Goal: Task Accomplishment & Management: Use online tool/utility

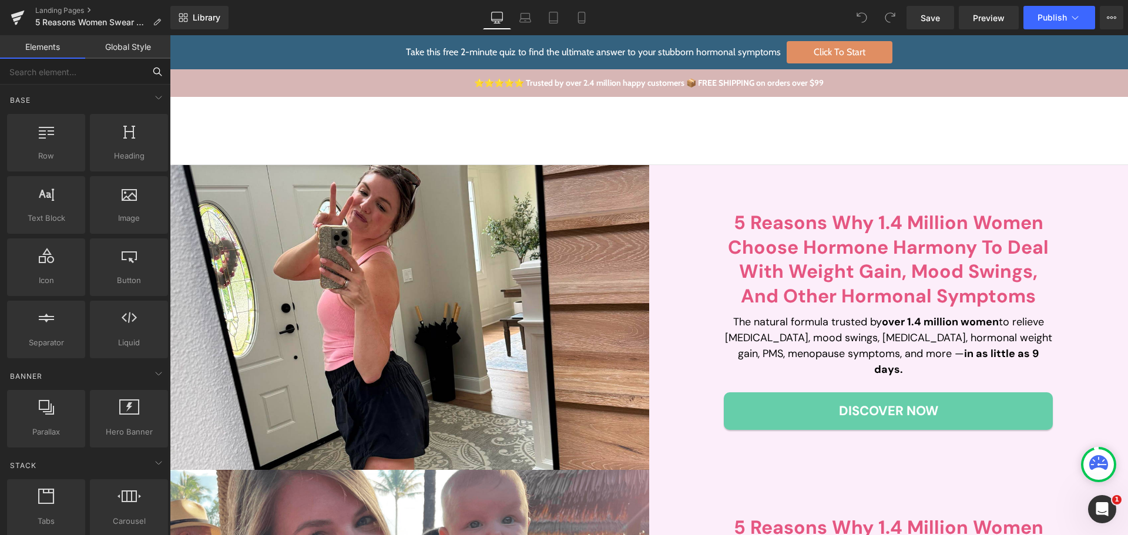
click at [76, 67] on input "text" at bounding box center [72, 72] width 145 height 26
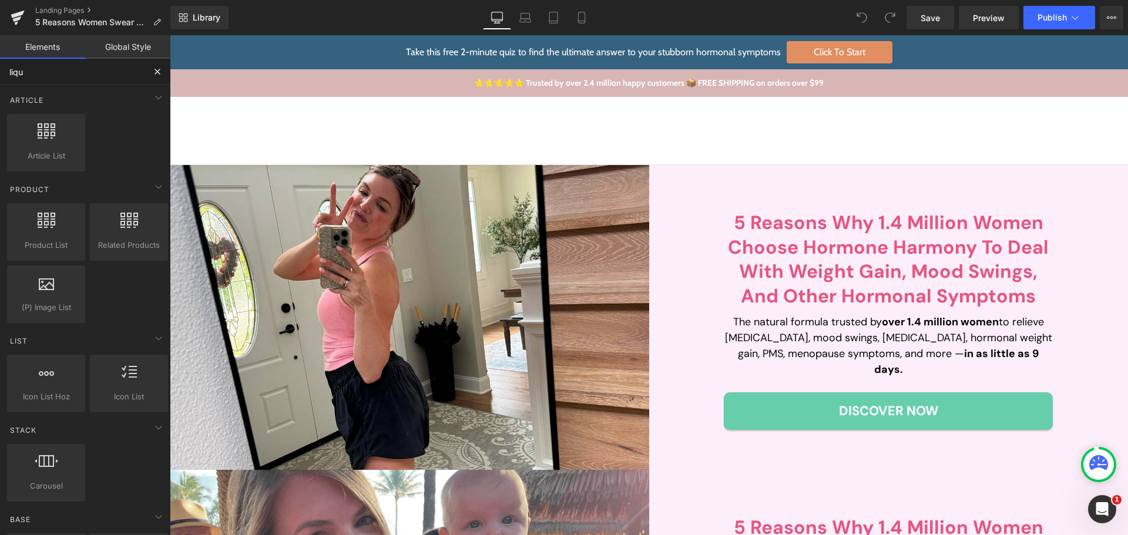
type input "liqui"
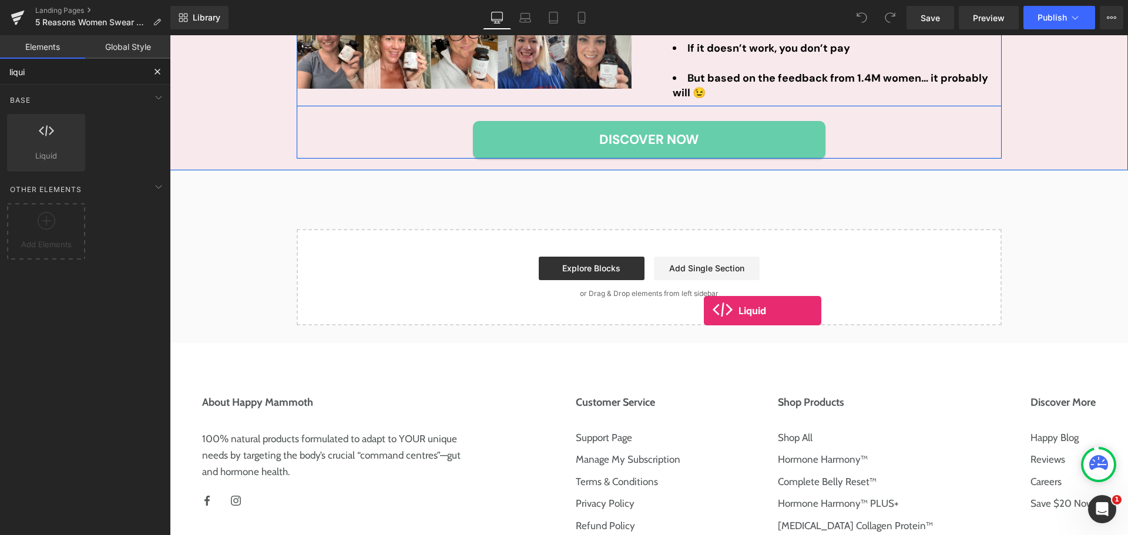
scroll to position [2419, 0]
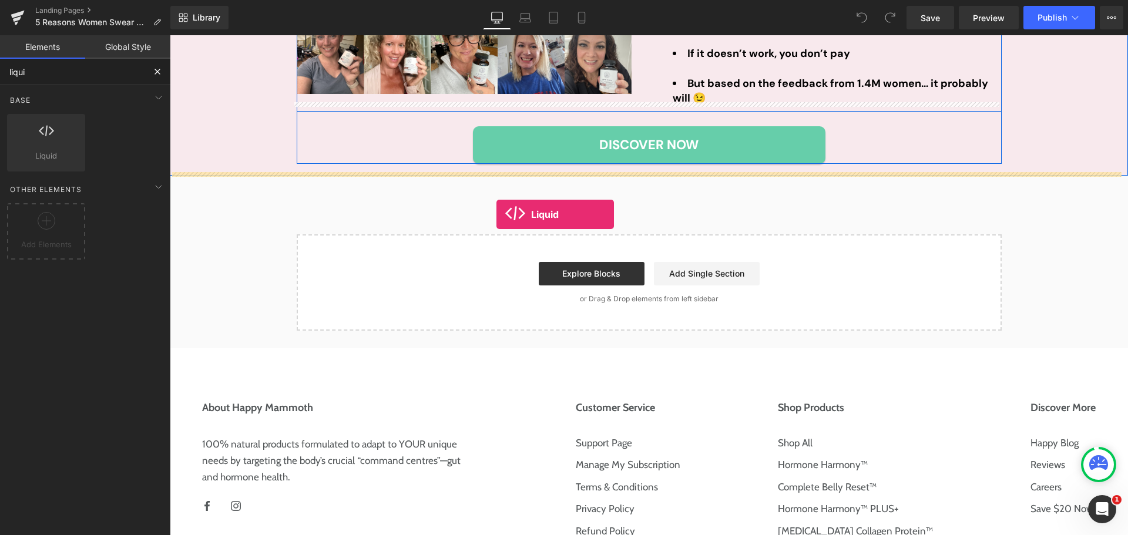
drag, startPoint x: 206, startPoint y: 192, endPoint x: 496, endPoint y: 214, distance: 291.7
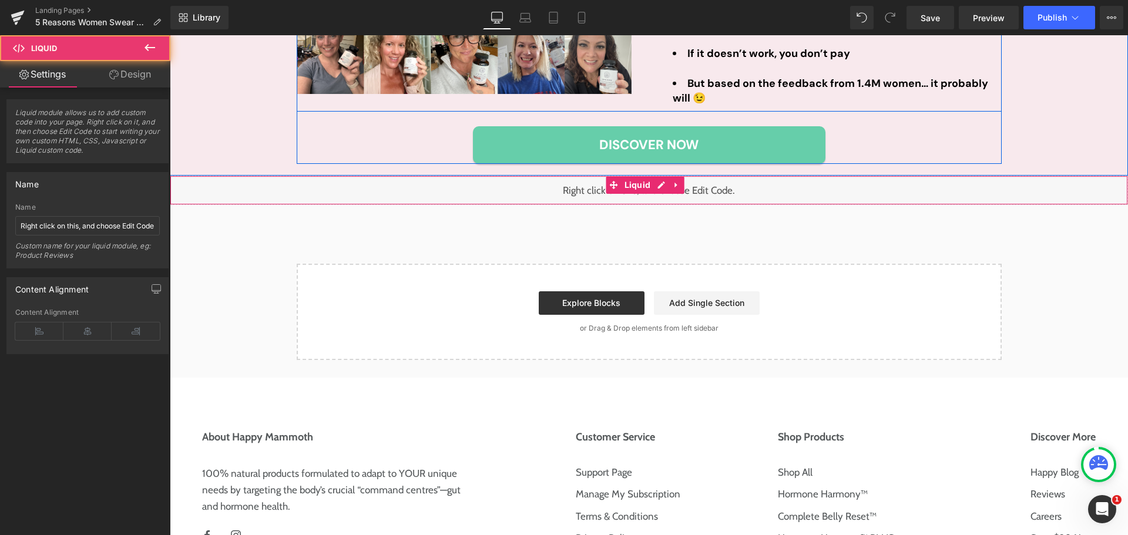
click at [496, 189] on div "Liquid" at bounding box center [649, 190] width 958 height 29
click at [102, 234] on input "Right click on this, and choose Edit Code." at bounding box center [87, 225] width 145 height 19
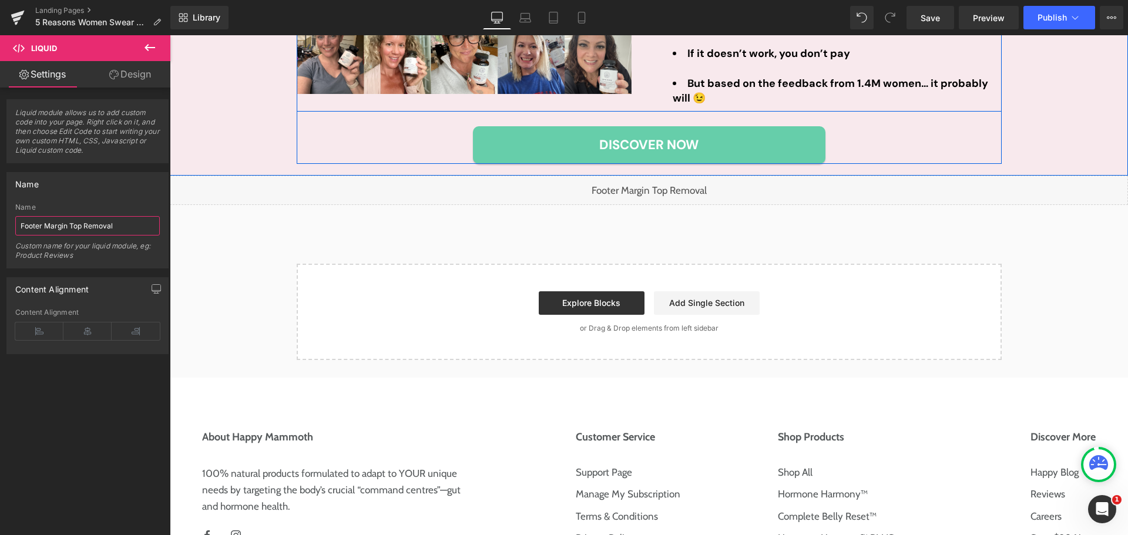
type input "Footer Margin Top Removal"
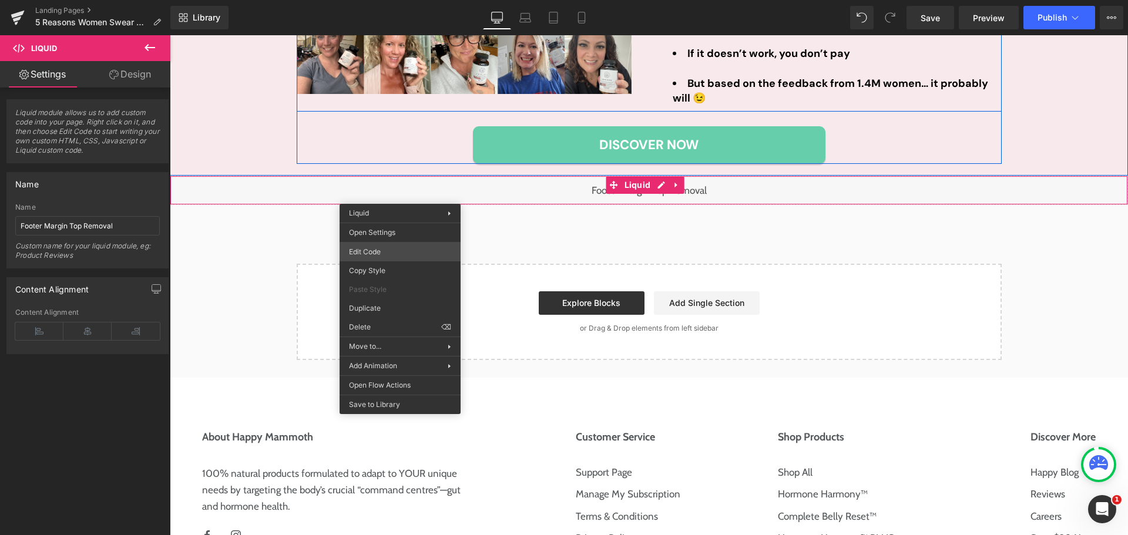
click at [367, 0] on div "Liquid You are previewing how the will restyle your page. You can not edit Elem…" at bounding box center [564, 0] width 1128 height 0
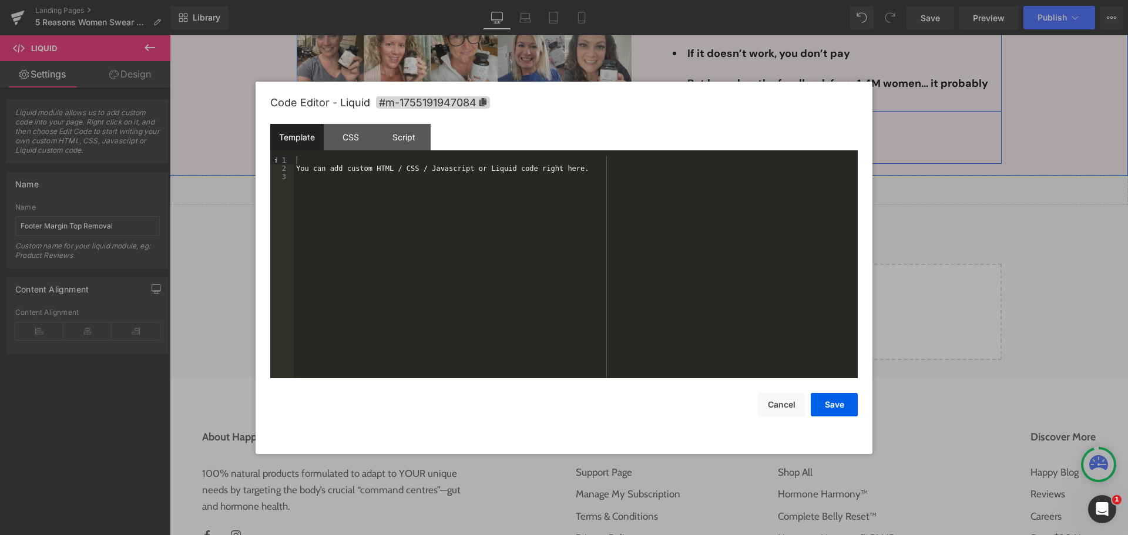
click at [355, 174] on div "You can add custom HTML / CSS / Javascript or Liquid code right here." at bounding box center [576, 275] width 564 height 239
click at [355, 115] on div "Code Editor - Liquid #m-1755191947084" at bounding box center [564, 103] width 588 height 42
click at [353, 136] on div "CSS" at bounding box center [350, 137] width 53 height 26
click at [362, 208] on div "#m-1755191947084 { }" at bounding box center [576, 275] width 564 height 239
click at [828, 406] on button "Save" at bounding box center [834, 405] width 47 height 24
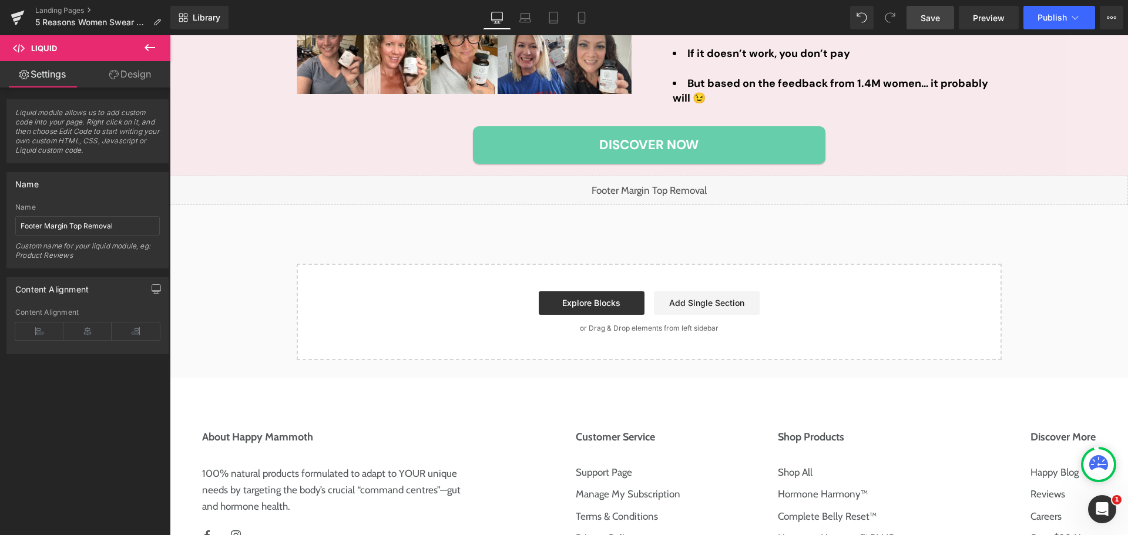
click at [937, 25] on link "Save" at bounding box center [931, 18] width 48 height 24
click at [1051, 14] on span "Publish" at bounding box center [1052, 17] width 29 height 9
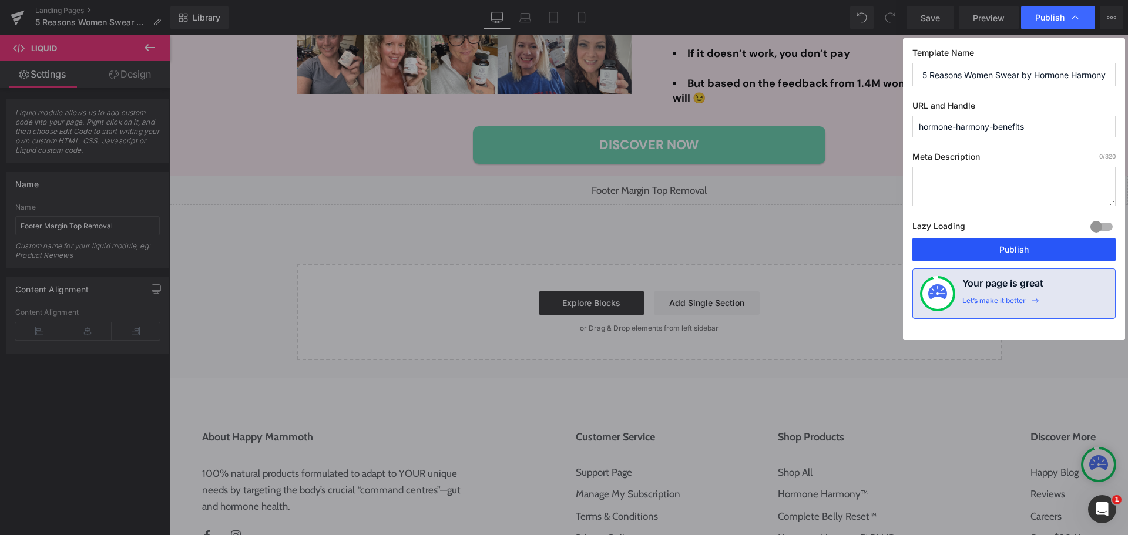
click at [1029, 251] on button "Publish" at bounding box center [1013, 250] width 203 height 24
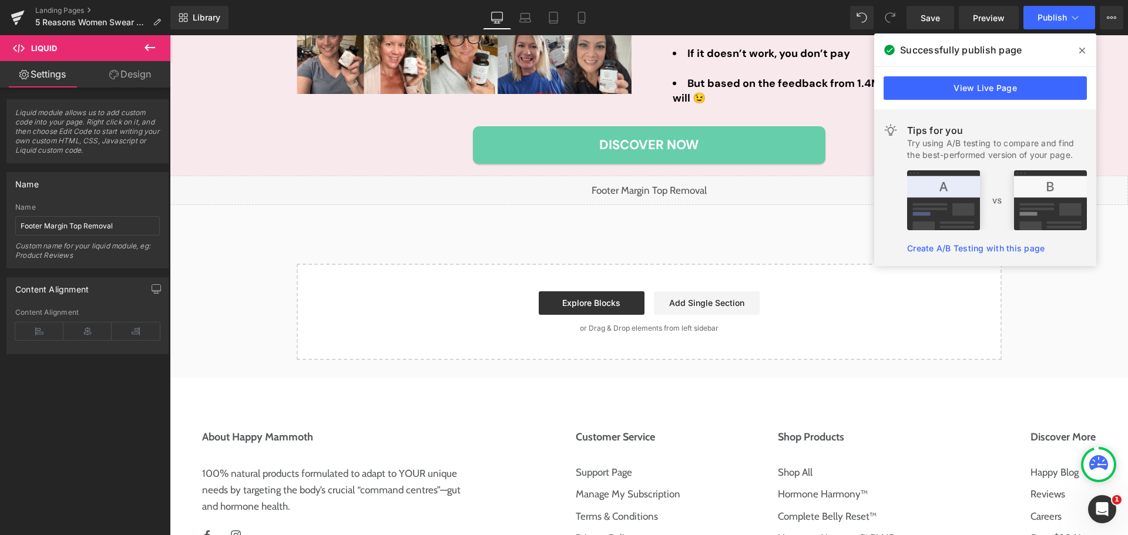
click at [1085, 48] on icon at bounding box center [1082, 51] width 6 height 6
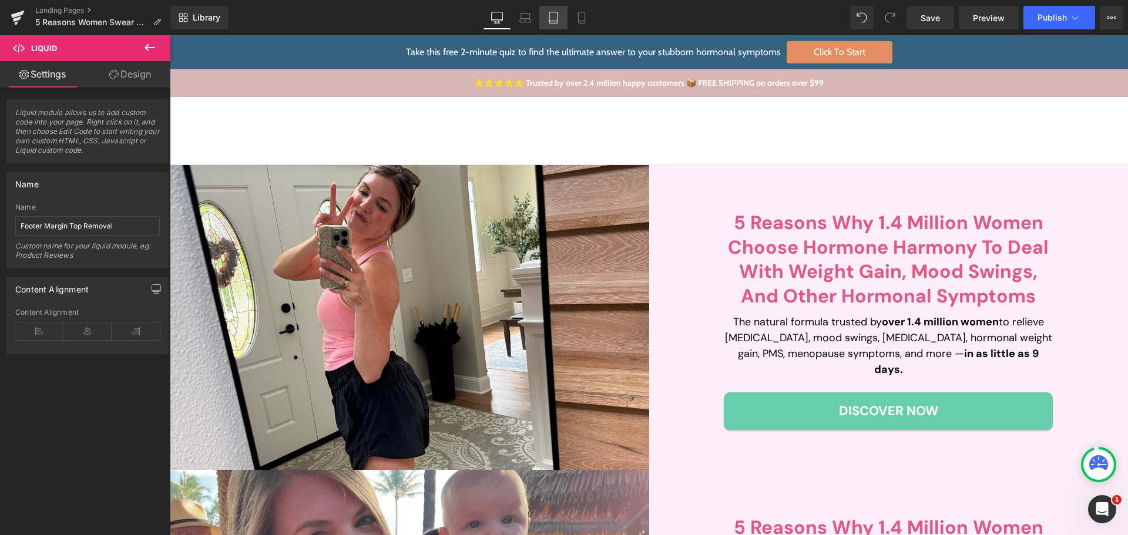
click at [567, 18] on link "Tablet" at bounding box center [553, 18] width 28 height 24
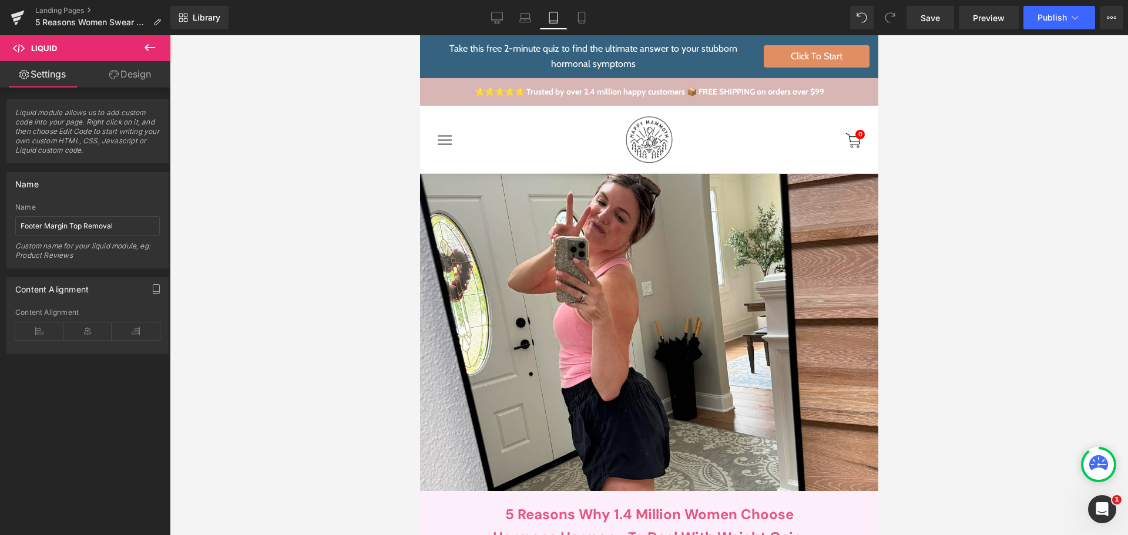
drag, startPoint x: 1298, startPoint y: 484, endPoint x: 1302, endPoint y: 133, distance: 351.4
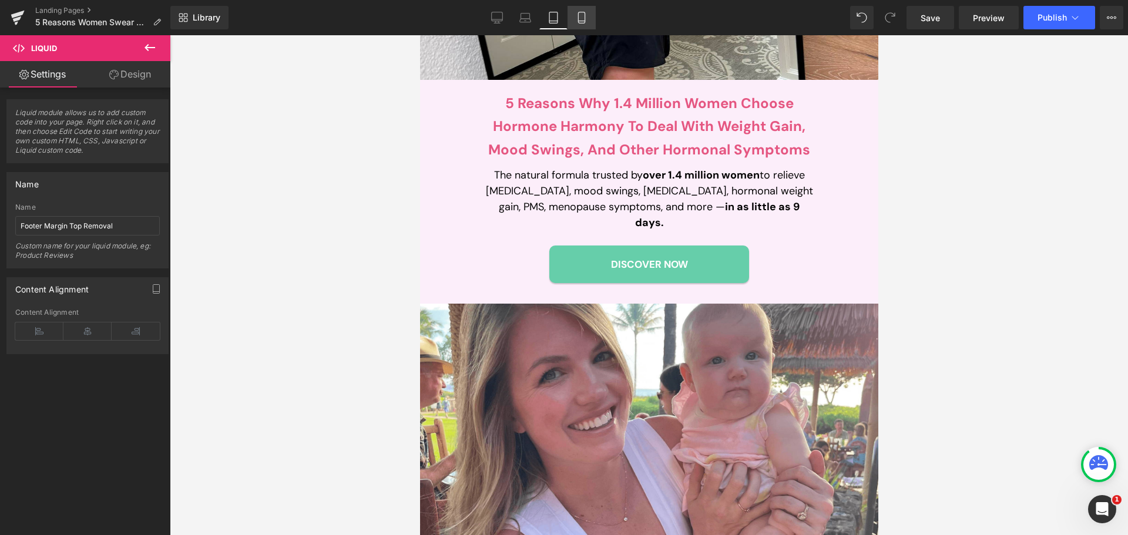
click at [585, 19] on icon at bounding box center [581, 17] width 6 height 11
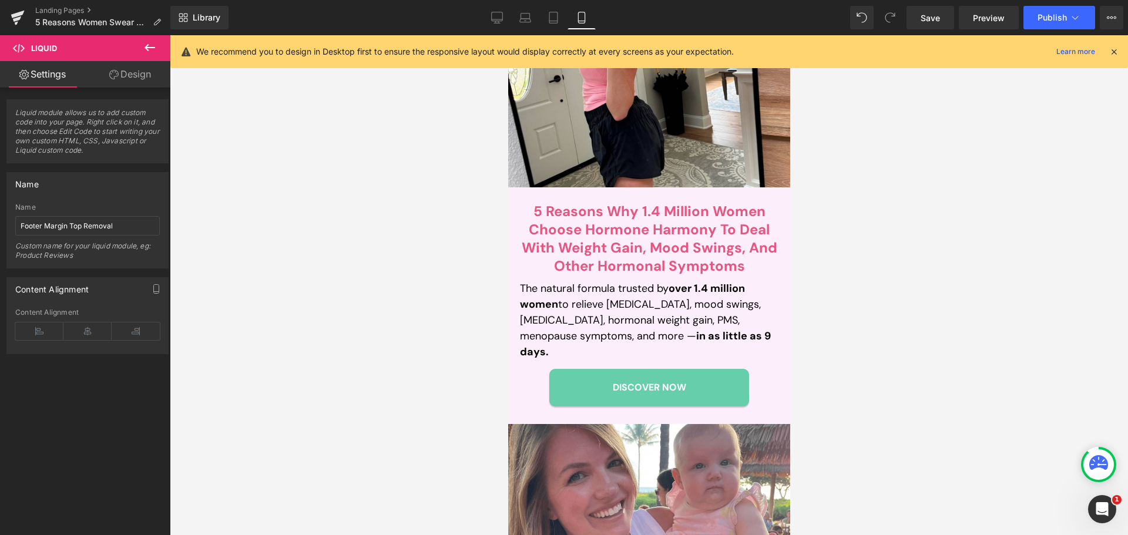
scroll to position [235, 0]
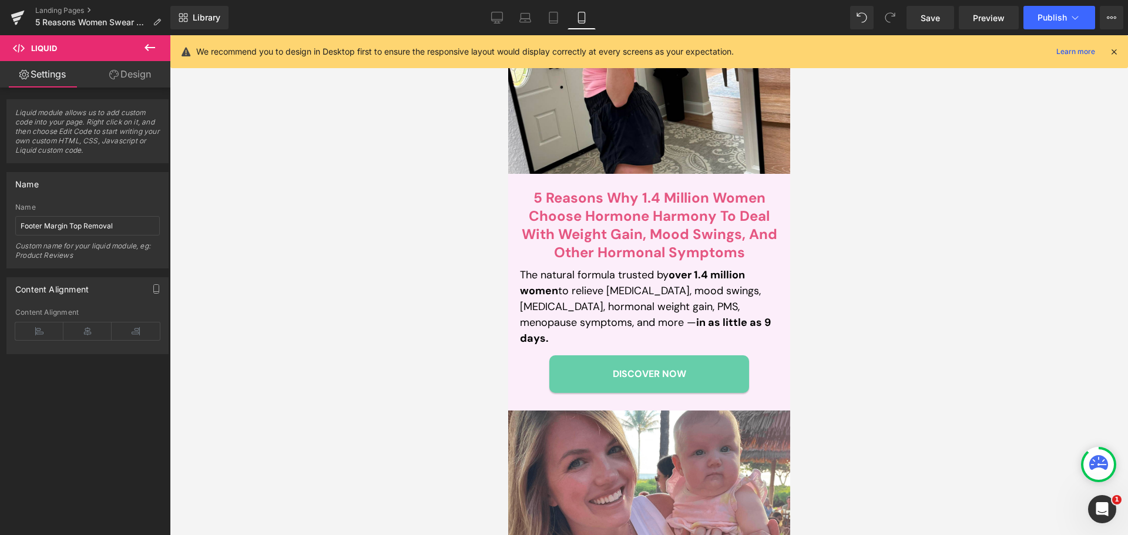
click at [594, 290] on p "The natural formula trusted by over 1.4 million women to relieve [MEDICAL_DATA]…" at bounding box center [648, 306] width 259 height 79
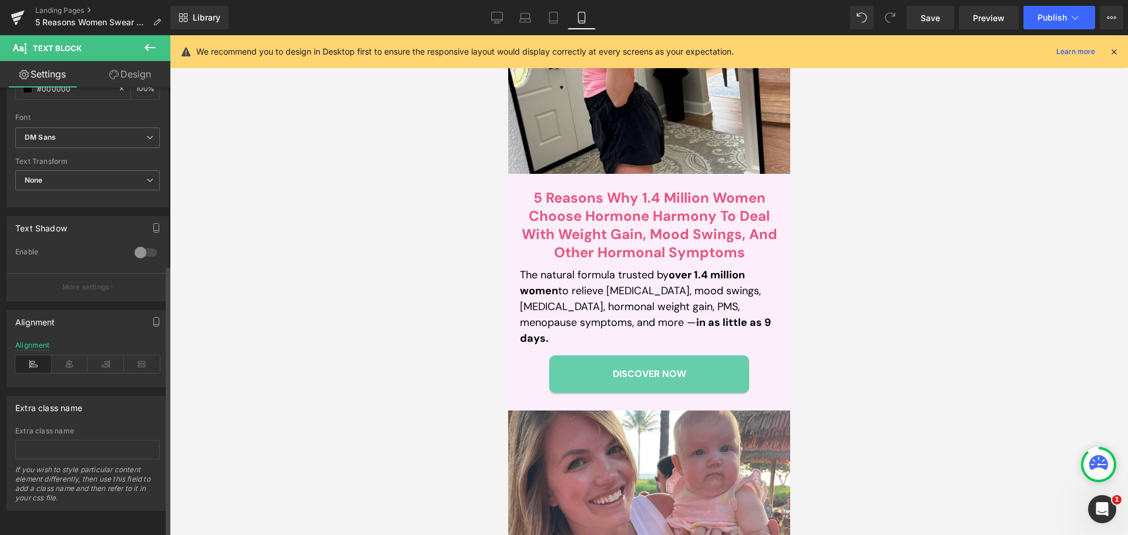
scroll to position [296, 0]
click at [58, 357] on icon at bounding box center [70, 364] width 36 height 18
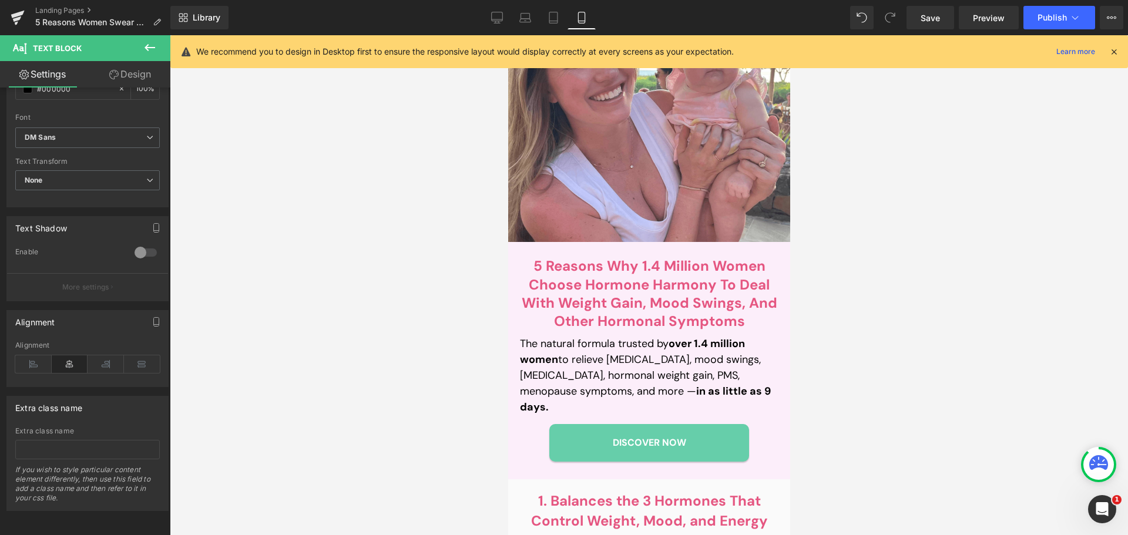
scroll to position [646, 0]
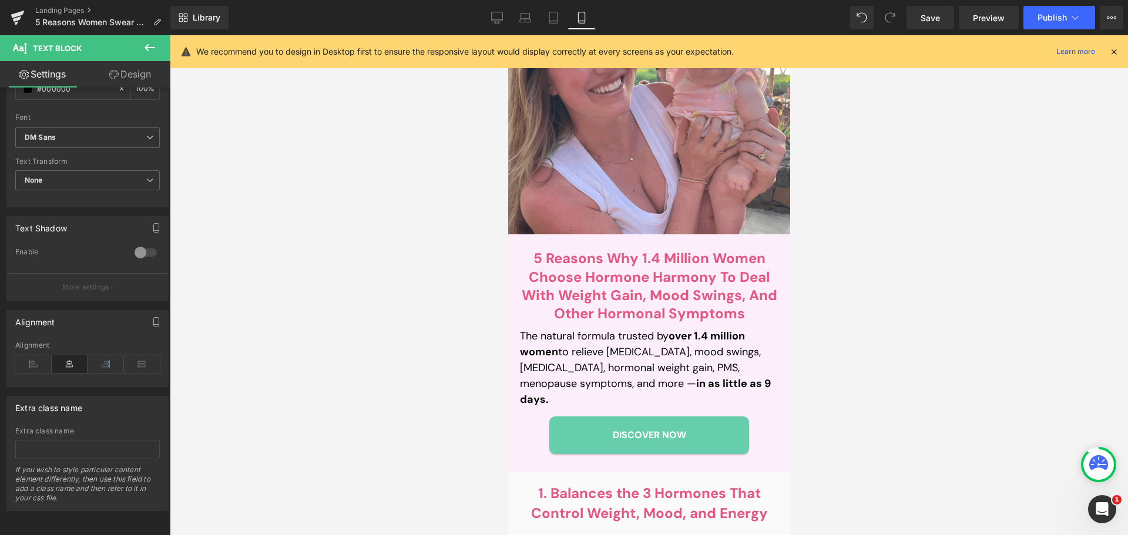
click at [565, 337] on p "The natural formula trusted by over 1.4 million women to relieve [MEDICAL_DATA]…" at bounding box center [648, 367] width 259 height 79
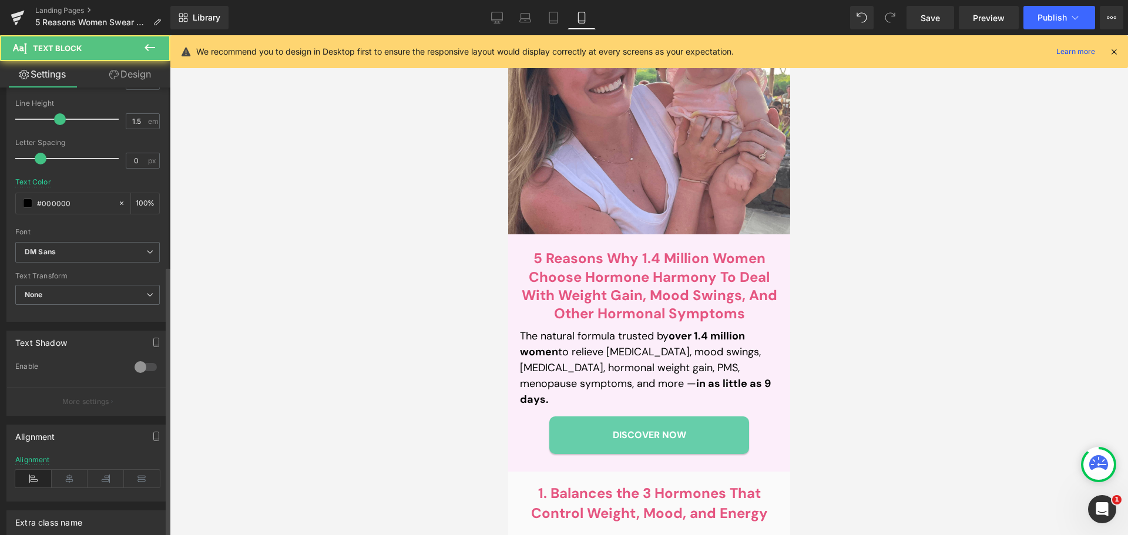
scroll to position [296, 0]
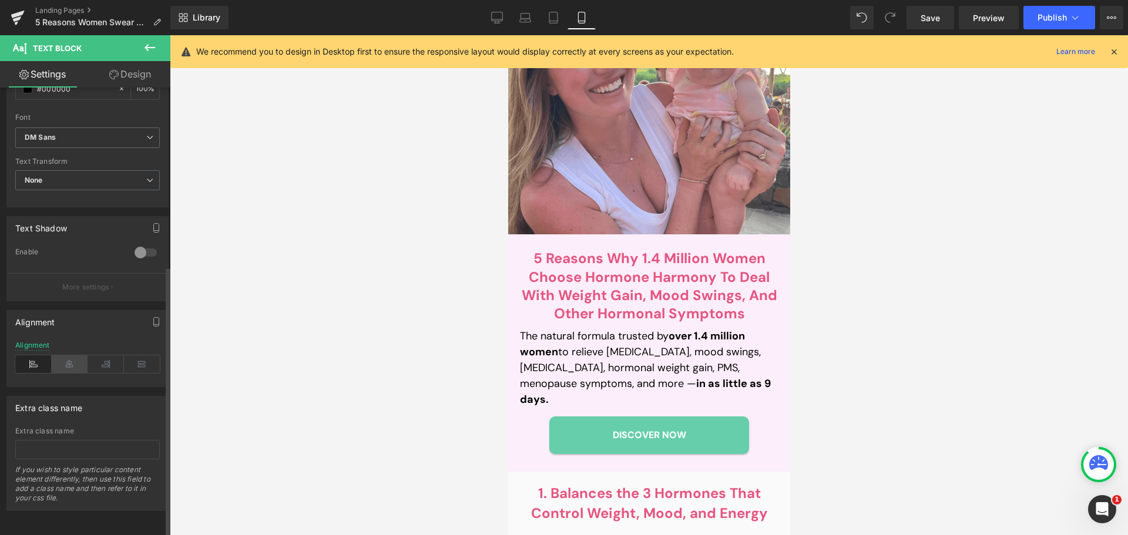
click at [72, 355] on icon at bounding box center [70, 364] width 36 height 18
click at [934, 21] on span "Save" at bounding box center [930, 18] width 19 height 12
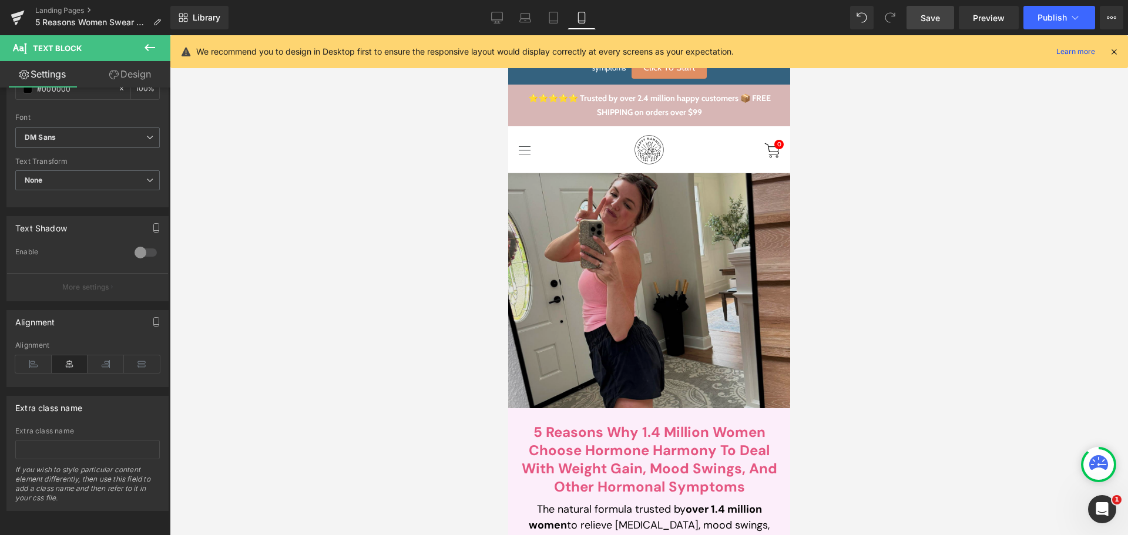
scroll to position [0, 0]
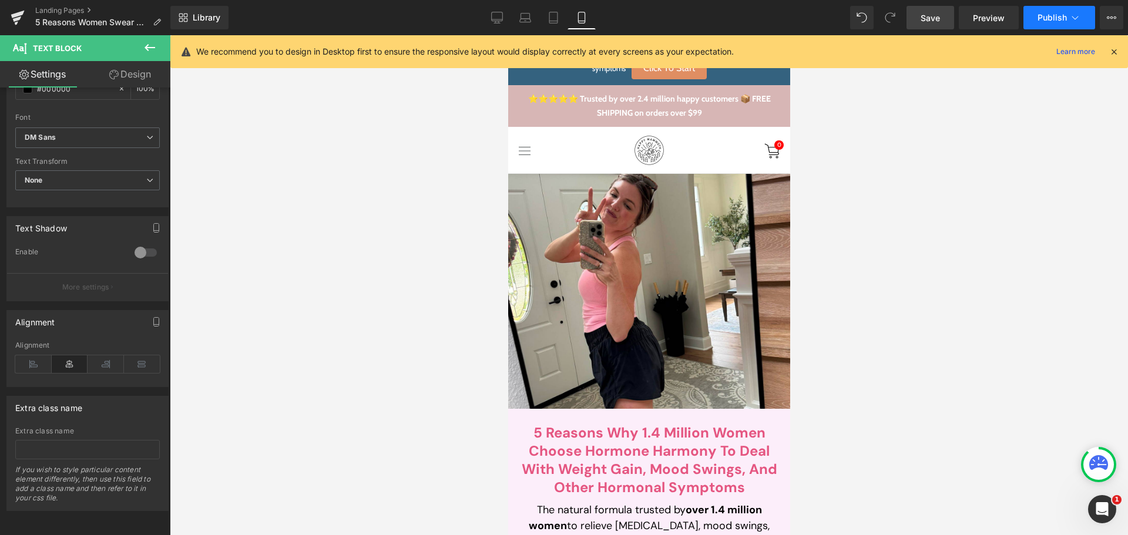
click at [1063, 15] on span "Publish" at bounding box center [1052, 17] width 29 height 9
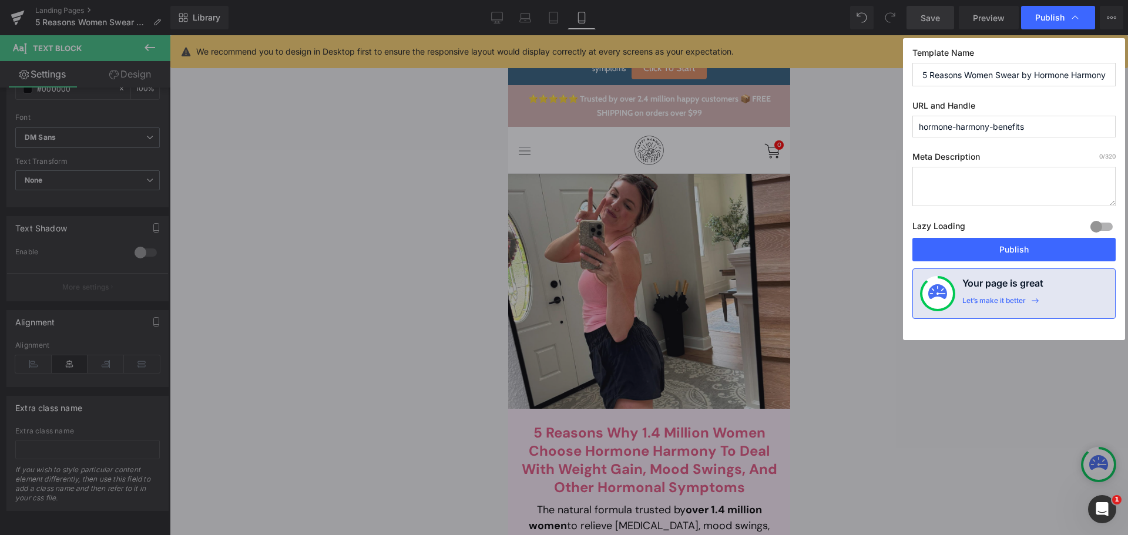
click at [990, 251] on button "Publish" at bounding box center [1013, 250] width 203 height 24
